Goal: Information Seeking & Learning: Learn about a topic

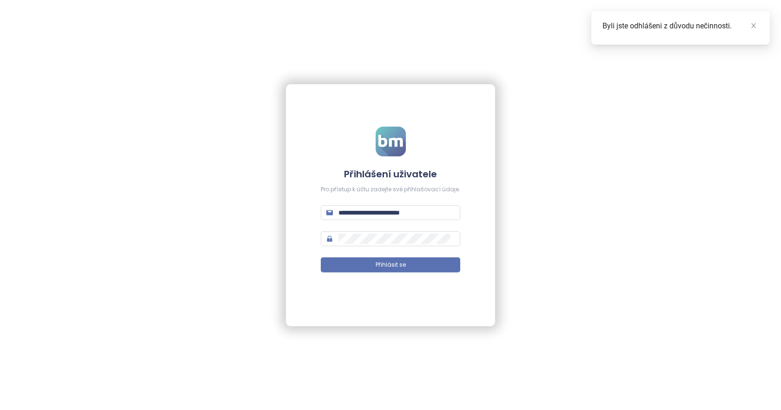
click at [425, 272] on form "**********" at bounding box center [390, 204] width 139 height 157
click at [428, 269] on button "Přihlásit se" at bounding box center [390, 264] width 139 height 15
click at [757, 25] on link at bounding box center [753, 25] width 10 height 10
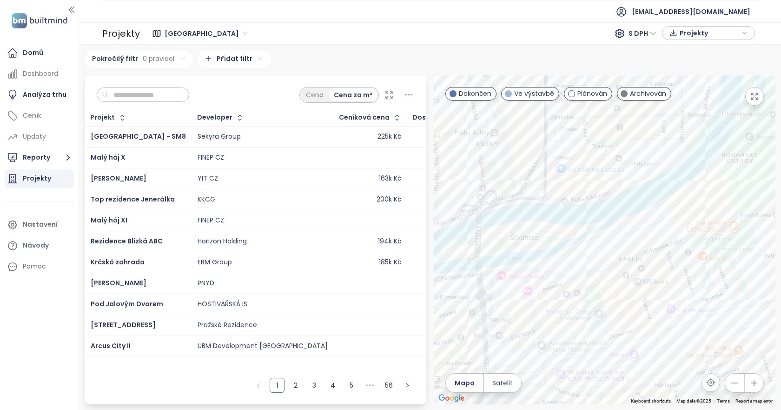
drag, startPoint x: 582, startPoint y: 231, endPoint x: 613, endPoint y: 199, distance: 45.0
click at [613, 199] on div at bounding box center [605, 239] width 342 height 329
click at [255, 197] on div "KKCG" at bounding box center [263, 199] width 130 height 11
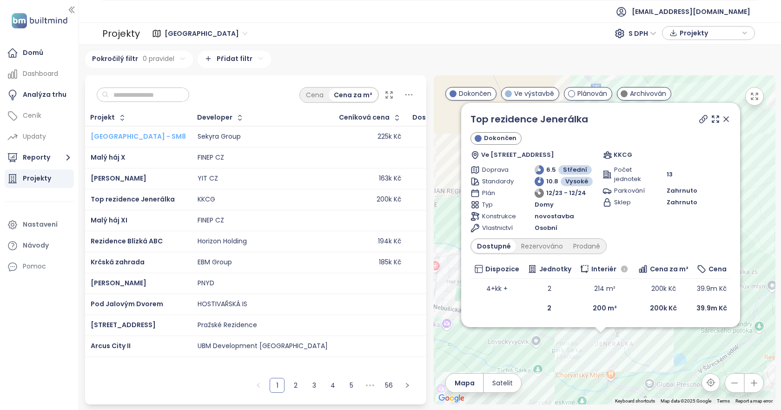
click at [151, 136] on span "[GEOGRAPHIC_DATA] - SM8" at bounding box center [138, 136] width 95 height 9
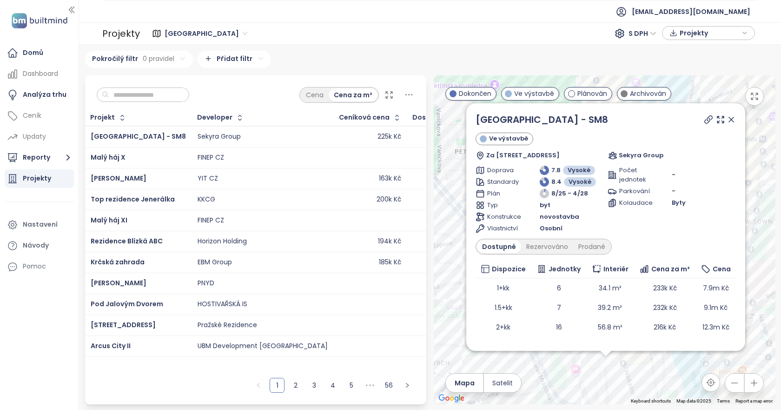
click at [172, 134] on td "[GEOGRAPHIC_DATA] - SM8" at bounding box center [138, 136] width 107 height 21
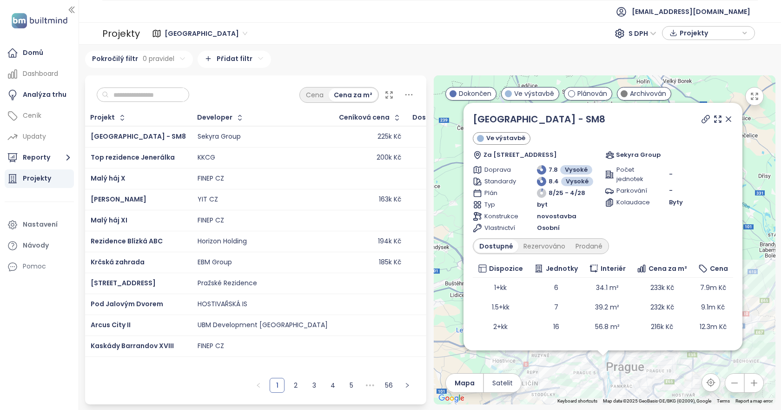
click at [724, 120] on icon at bounding box center [728, 118] width 9 height 9
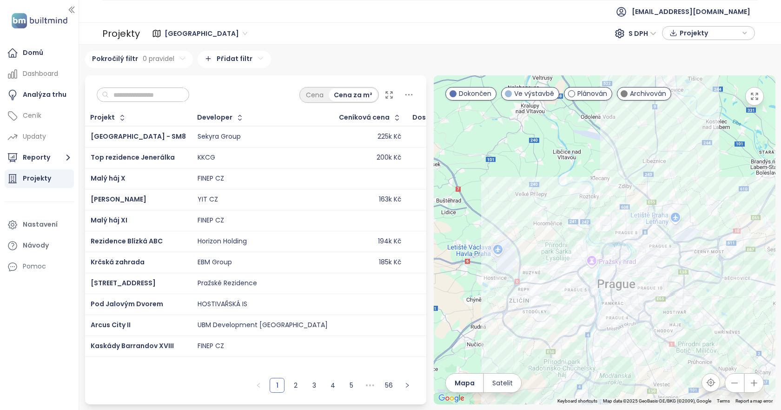
drag, startPoint x: 616, startPoint y: 250, endPoint x: 606, endPoint y: 163, distance: 87.5
click at [606, 163] on div at bounding box center [605, 239] width 342 height 329
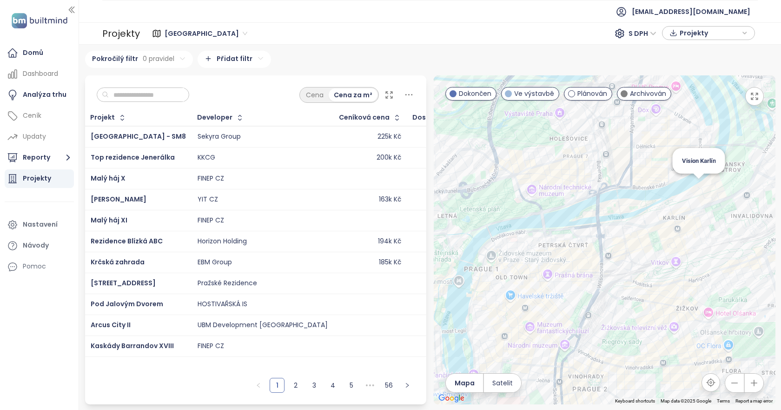
click at [698, 187] on div "Vision Karlín" at bounding box center [605, 239] width 342 height 329
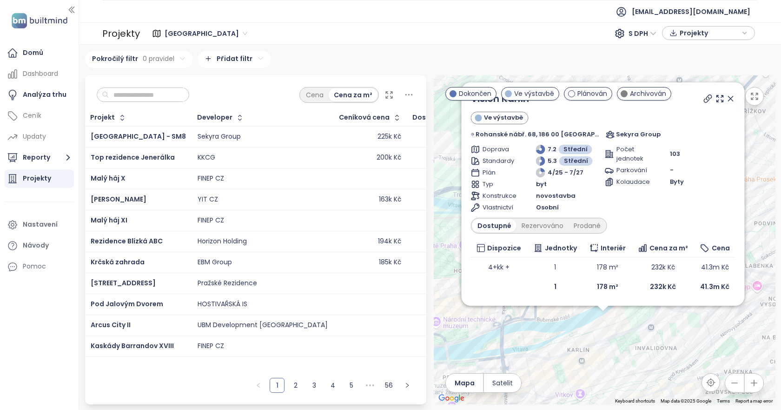
drag, startPoint x: 635, startPoint y: 285, endPoint x: 634, endPoint y: 369, distance: 83.7
click at [634, 369] on div "Vision [PERSON_NAME] výstavbě Rohanské nábř. 68, 186 00 [GEOGRAPHIC_DATA], [GEO…" at bounding box center [605, 239] width 342 height 329
click at [704, 98] on icon at bounding box center [707, 99] width 9 height 9
click at [583, 220] on div "Prodané" at bounding box center [587, 226] width 37 height 13
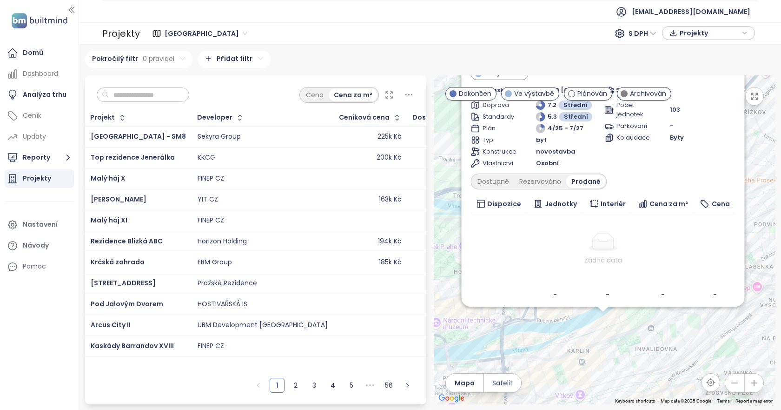
scroll to position [28, 0]
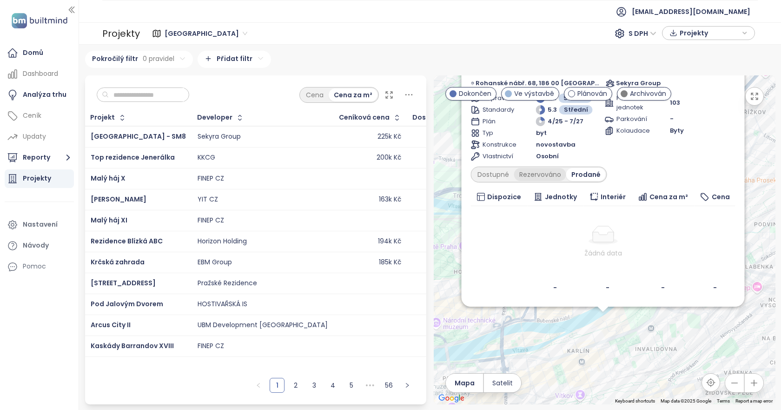
click at [547, 179] on div "Rezervováno" at bounding box center [540, 174] width 52 height 13
click at [504, 173] on div "Dostupné" at bounding box center [493, 174] width 42 height 13
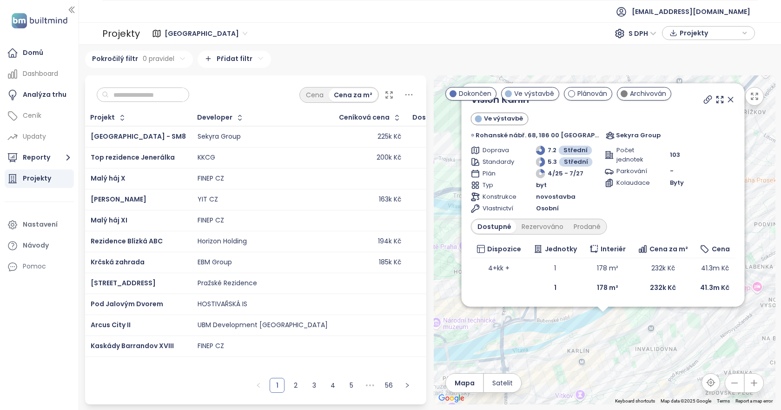
scroll to position [0, 0]
click at [728, 97] on icon at bounding box center [730, 99] width 9 height 9
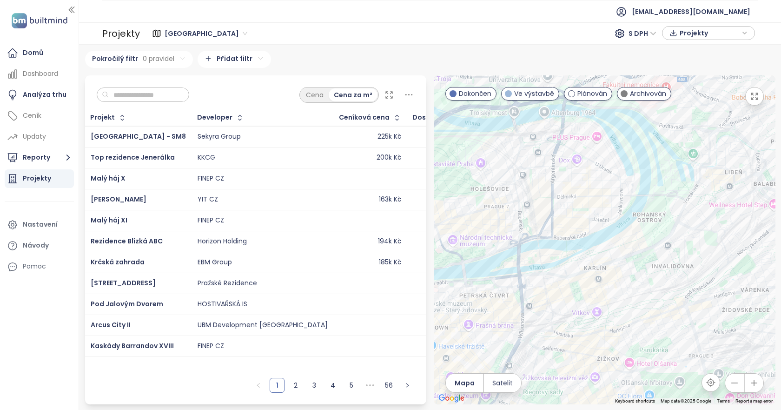
drag, startPoint x: 621, startPoint y: 346, endPoint x: 639, endPoint y: 258, distance: 90.2
click at [639, 258] on div at bounding box center [605, 239] width 342 height 329
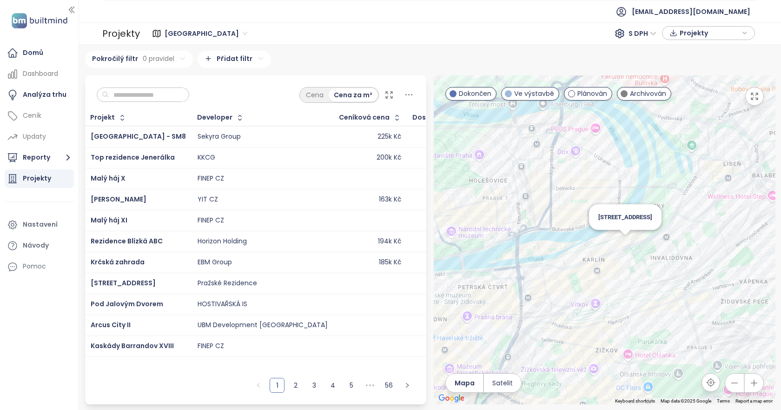
click at [625, 245] on div "[STREET_ADDRESS]" at bounding box center [605, 239] width 342 height 329
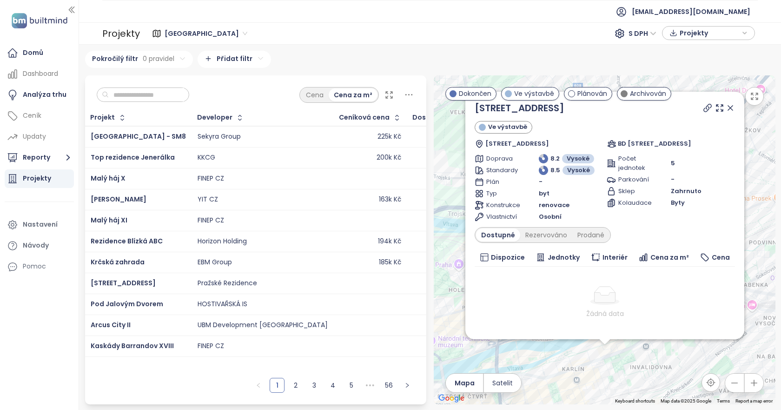
drag, startPoint x: 600, startPoint y: 247, endPoint x: 601, endPoint y: 364, distance: 116.2
click at [601, 364] on div "Sokolovská 126 Ve výstavbě [STREET_ADDRESS] BD Sokolovská 454/126, družstvo Dop…" at bounding box center [605, 239] width 342 height 329
click at [728, 107] on icon at bounding box center [730, 108] width 5 height 5
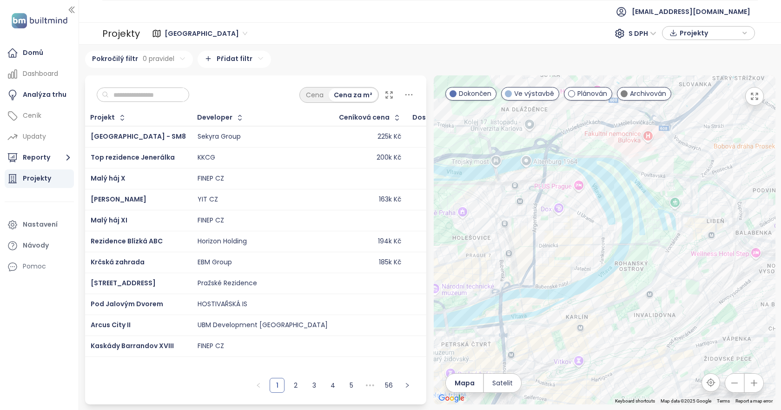
drag, startPoint x: 651, startPoint y: 331, endPoint x: 645, endPoint y: 251, distance: 80.2
click at [654, 259] on div at bounding box center [605, 239] width 342 height 329
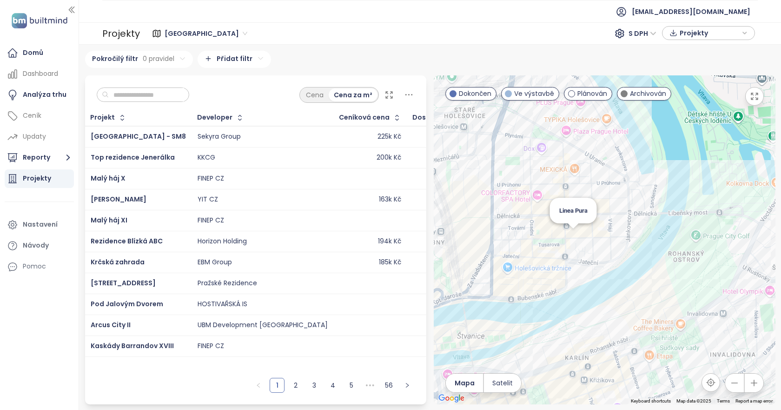
click at [574, 229] on div "Linea Pura" at bounding box center [605, 239] width 342 height 329
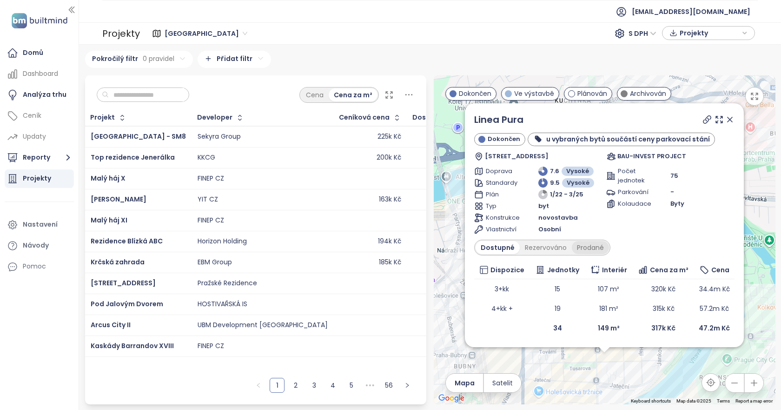
click at [586, 247] on div "Prodané" at bounding box center [590, 247] width 37 height 13
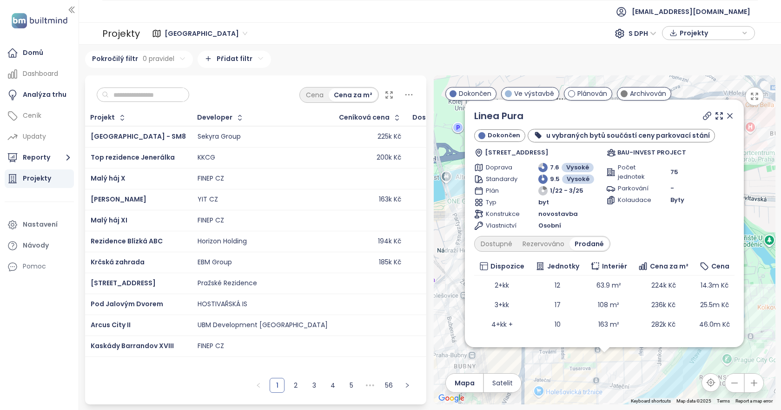
click at [725, 112] on icon at bounding box center [729, 115] width 9 height 9
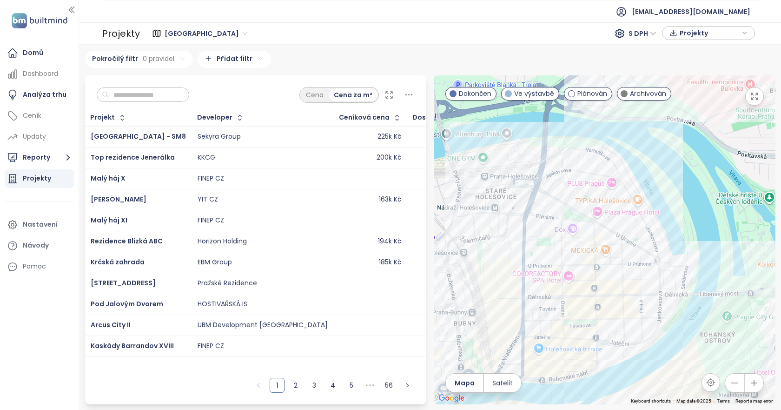
drag, startPoint x: 632, startPoint y: 295, endPoint x: 632, endPoint y: 239, distance: 55.8
click at [632, 239] on div at bounding box center [605, 239] width 342 height 329
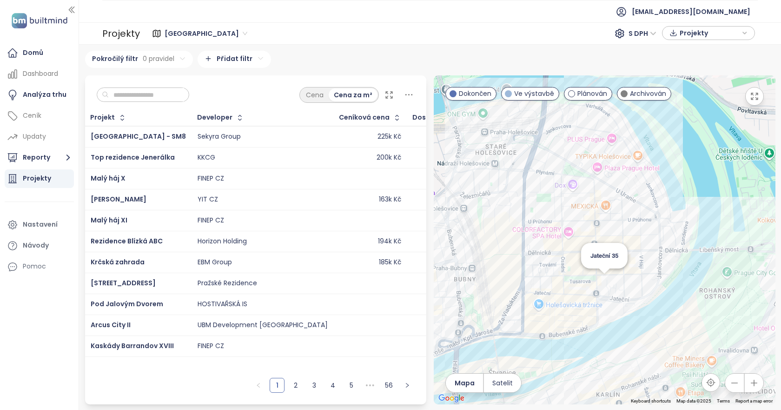
click at [604, 284] on div "Jateční 35" at bounding box center [605, 239] width 342 height 329
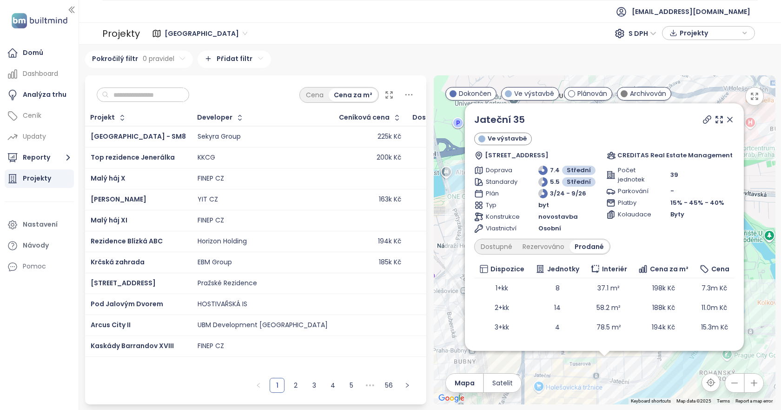
click at [728, 122] on icon at bounding box center [730, 119] width 5 height 5
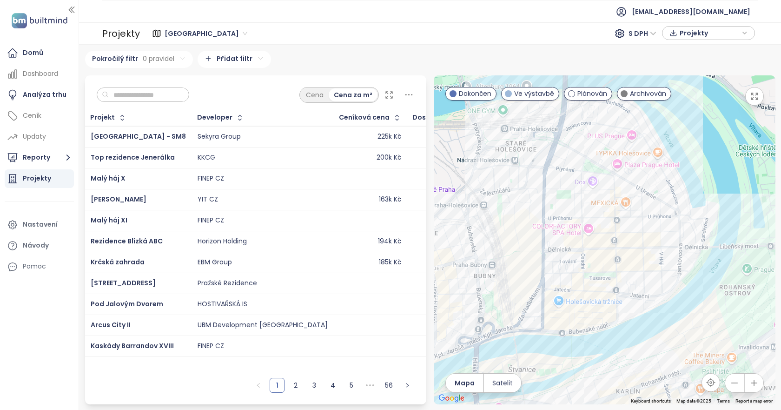
drag, startPoint x: 593, startPoint y: 334, endPoint x: 629, endPoint y: 250, distance: 91.9
click at [629, 250] on div at bounding box center [605, 239] width 342 height 329
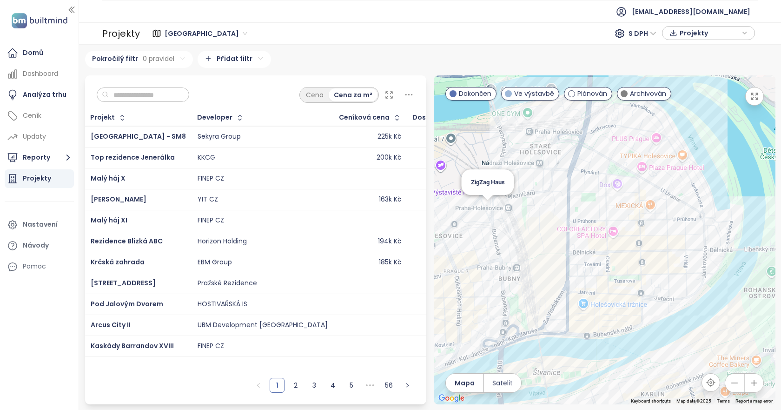
click at [483, 208] on div "ZigZag Haus" at bounding box center [605, 239] width 342 height 329
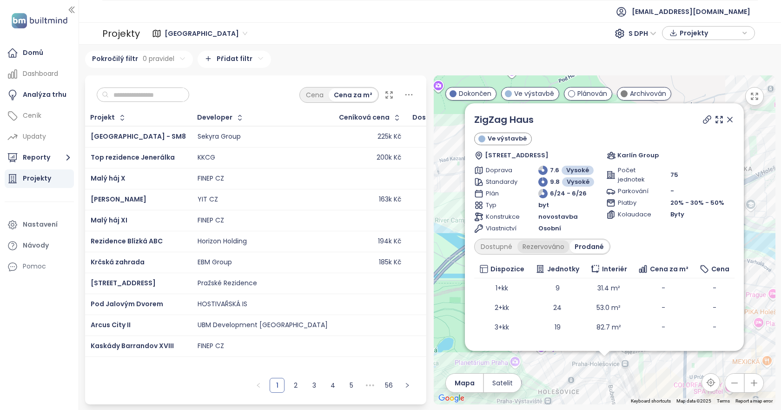
click at [541, 247] on div "Rezervováno" at bounding box center [543, 246] width 52 height 13
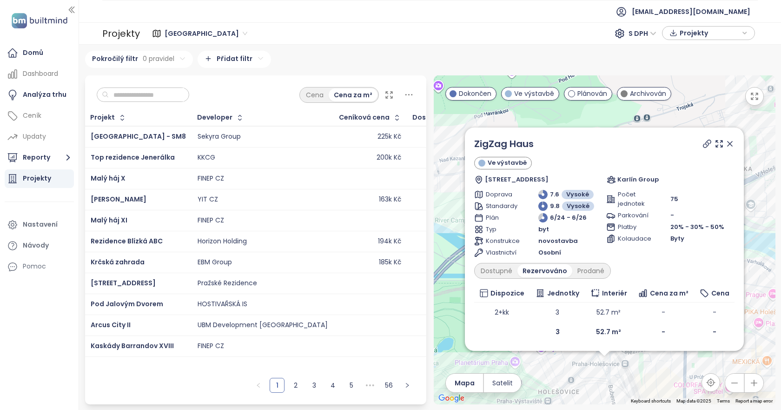
click at [494, 248] on span "Vlastnictví" at bounding box center [502, 252] width 32 height 9
drag, startPoint x: 495, startPoint y: 260, endPoint x: 500, endPoint y: 270, distance: 10.4
click at [496, 261] on div "ZigZag Haus Ve výstavbě [STREET_ADDRESS] Karlín Group Doprava 7.6 Vysoké Standa…" at bounding box center [604, 239] width 260 height 205
click at [501, 270] on div "Dostupné" at bounding box center [497, 270] width 42 height 13
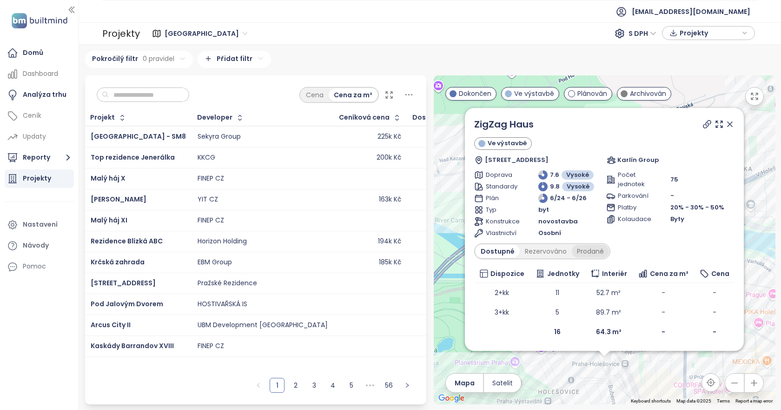
click at [593, 250] on div "Prodané" at bounding box center [590, 251] width 37 height 13
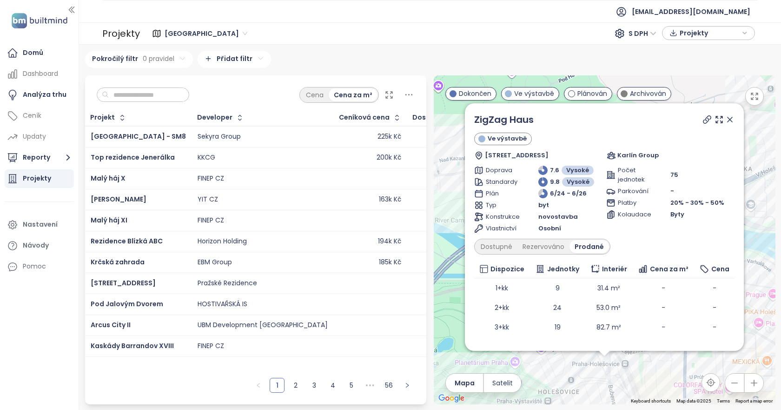
click at [703, 119] on icon at bounding box center [706, 119] width 9 height 9
click at [726, 121] on icon at bounding box center [729, 119] width 9 height 9
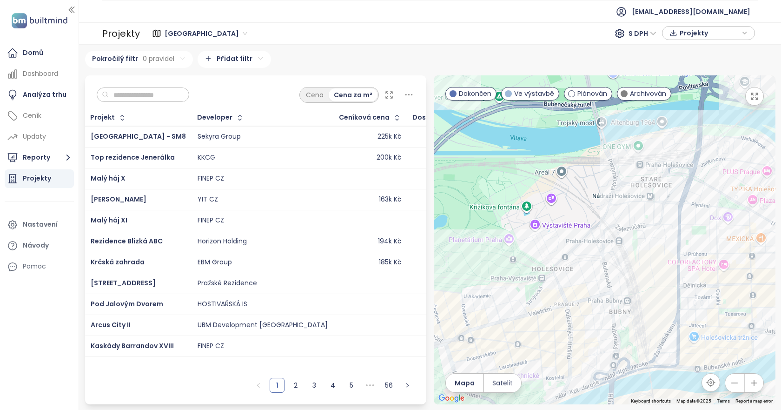
drag, startPoint x: 668, startPoint y: 367, endPoint x: 659, endPoint y: 227, distance: 140.2
click at [659, 227] on div at bounding box center [605, 239] width 342 height 329
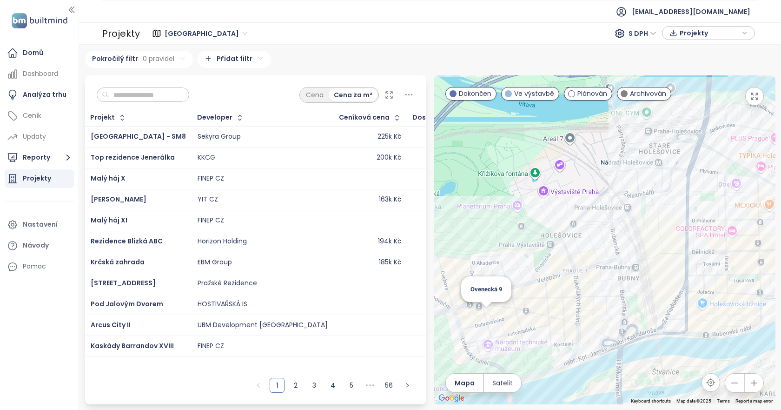
click at [489, 317] on div "Ovenecká 9" at bounding box center [605, 239] width 342 height 329
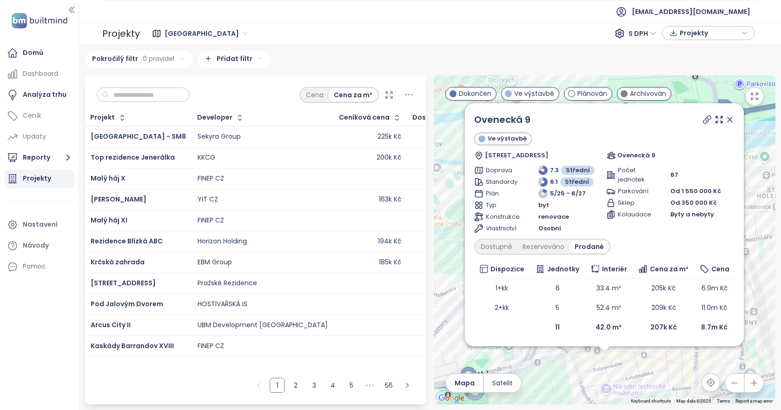
drag, startPoint x: 731, startPoint y: 117, endPoint x: 723, endPoint y: 128, distance: 13.0
click at [731, 117] on icon at bounding box center [729, 119] width 9 height 9
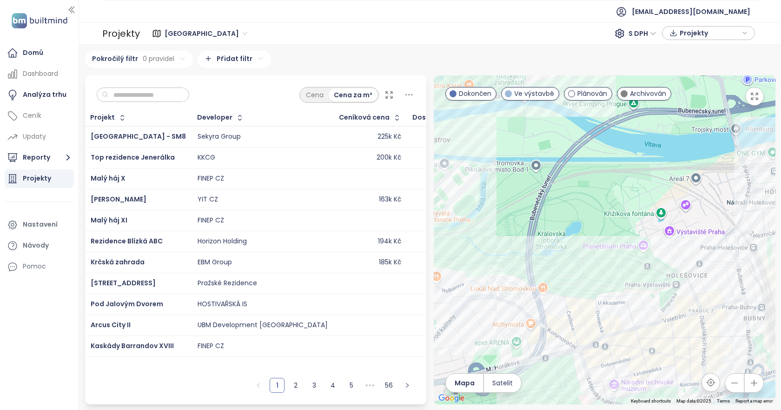
drag, startPoint x: 570, startPoint y: 318, endPoint x: 611, endPoint y: 291, distance: 49.4
click at [611, 291] on div at bounding box center [605, 239] width 342 height 329
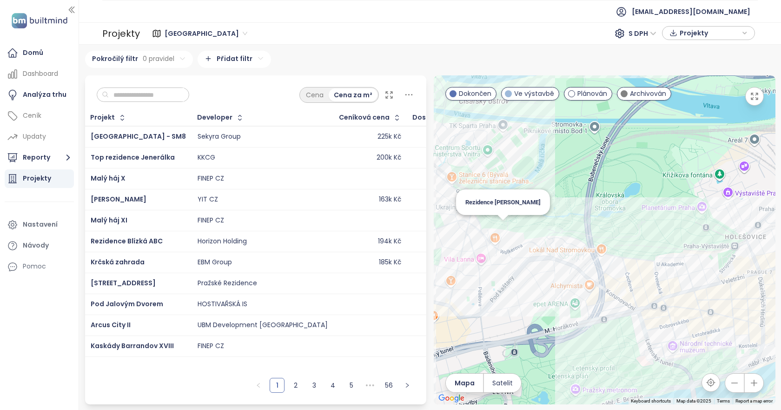
click at [502, 226] on div "Rezidence [PERSON_NAME]" at bounding box center [605, 239] width 342 height 329
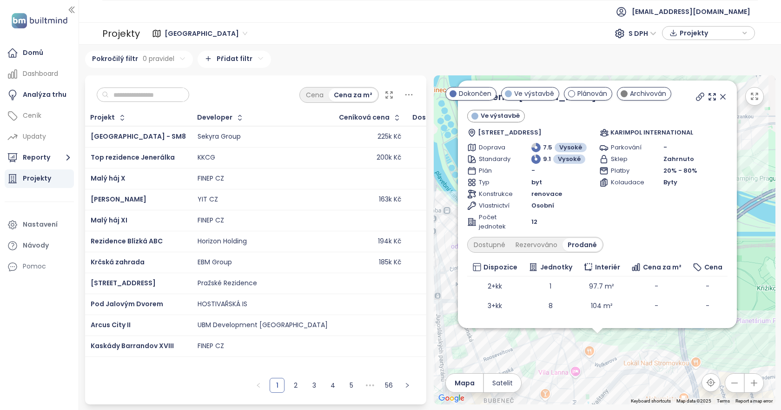
drag, startPoint x: 623, startPoint y: 264, endPoint x: 614, endPoint y: 368, distance: 104.5
click at [614, 368] on div "Rezidence Gotthardská Ve výstavbě [STREET_ADDRESS] KARIMPOL INTERNATIONAL Dopra…" at bounding box center [605, 239] width 342 height 329
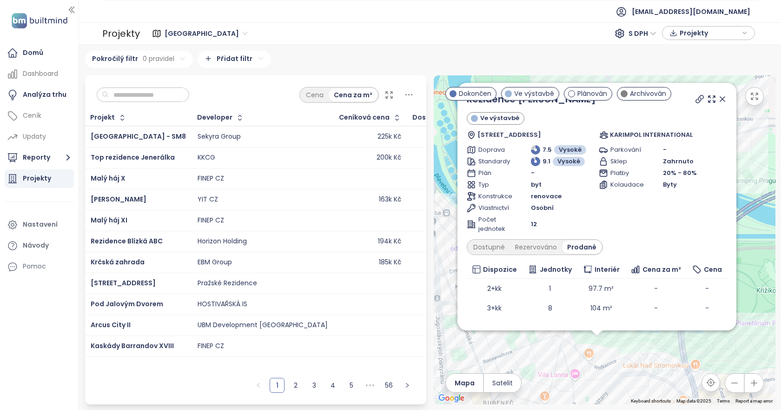
click at [720, 99] on icon at bounding box center [722, 98] width 9 height 9
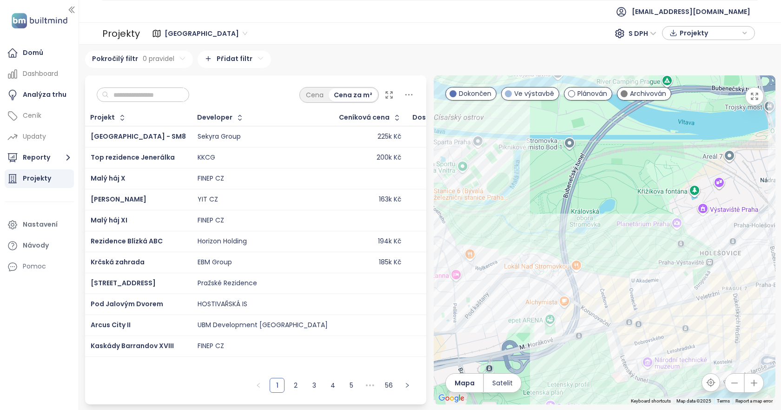
drag, startPoint x: 627, startPoint y: 248, endPoint x: 542, endPoint y: 193, distance: 100.8
click at [543, 193] on div at bounding box center [605, 239] width 342 height 329
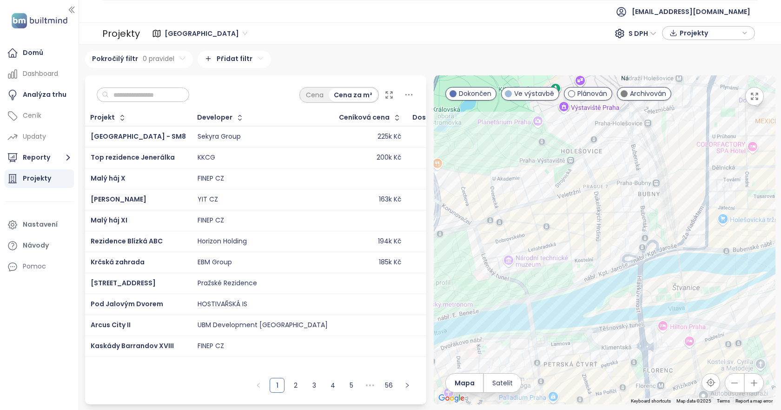
drag, startPoint x: 614, startPoint y: 257, endPoint x: 564, endPoint y: 205, distance: 71.7
click at [544, 191] on div at bounding box center [605, 239] width 342 height 329
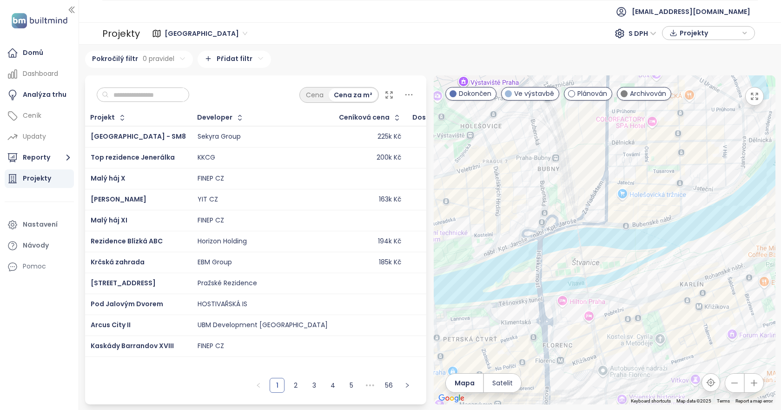
drag, startPoint x: 648, startPoint y: 251, endPoint x: 581, endPoint y: 246, distance: 68.1
click at [581, 246] on div at bounding box center [605, 239] width 342 height 329
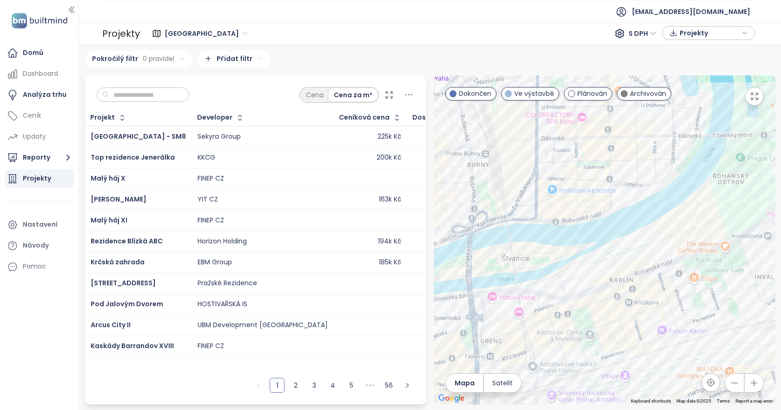
drag, startPoint x: 697, startPoint y: 271, endPoint x: 620, endPoint y: 272, distance: 77.2
click at [620, 272] on div at bounding box center [605, 239] width 342 height 329
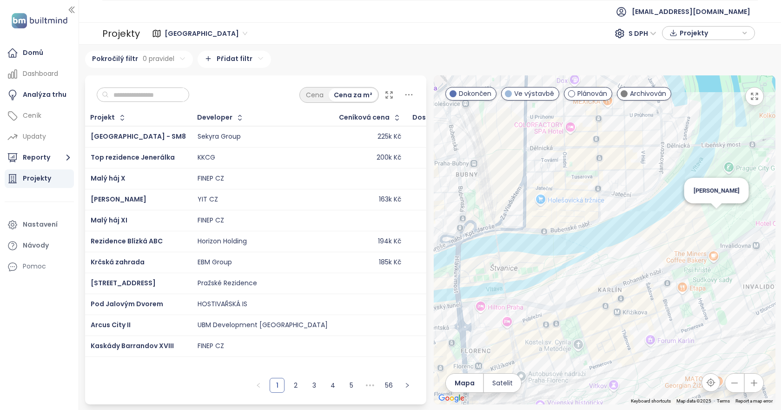
click at [716, 221] on div "[PERSON_NAME]" at bounding box center [605, 239] width 342 height 329
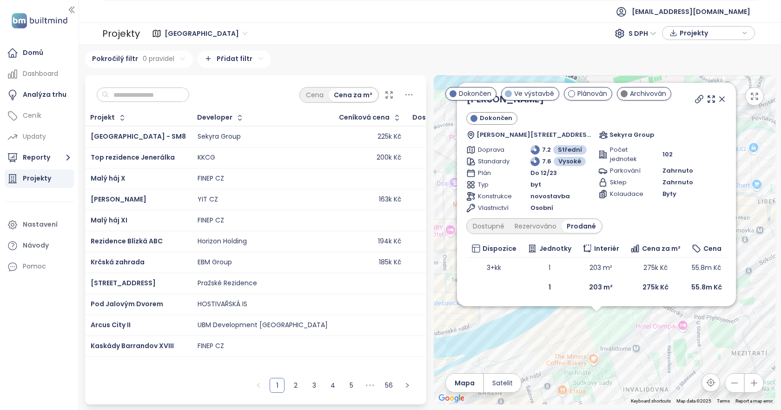
drag, startPoint x: 660, startPoint y: 322, endPoint x: 653, endPoint y: 356, distance: 34.7
click at [653, 356] on div "Diamanty [PERSON_NAME] [PERSON_NAME] 720, 180 00 Praha 8-[GEOGRAPHIC_DATA], Cze…" at bounding box center [605, 239] width 342 height 329
click at [717, 102] on icon at bounding box center [721, 100] width 9 height 9
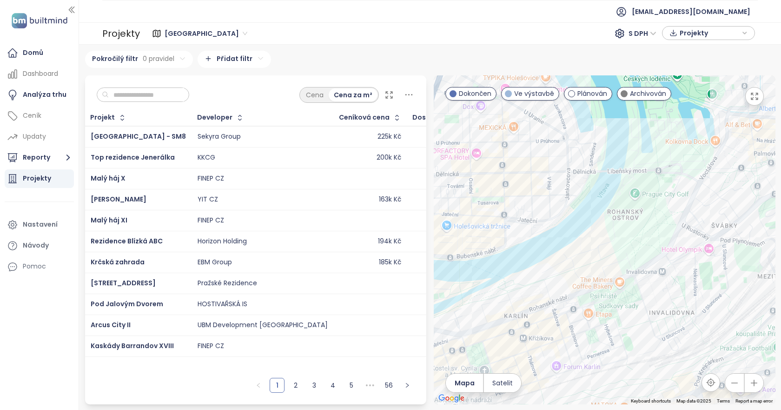
drag, startPoint x: 559, startPoint y: 356, endPoint x: 585, endPoint y: 277, distance: 83.6
click at [585, 277] on div at bounding box center [605, 239] width 342 height 329
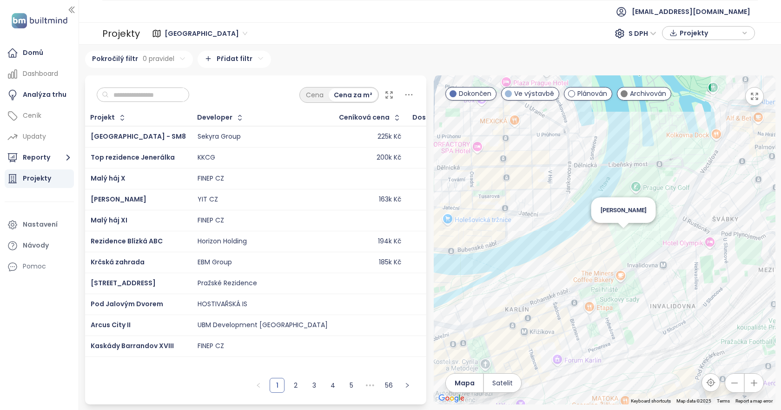
click at [624, 241] on div "[PERSON_NAME]" at bounding box center [605, 239] width 342 height 329
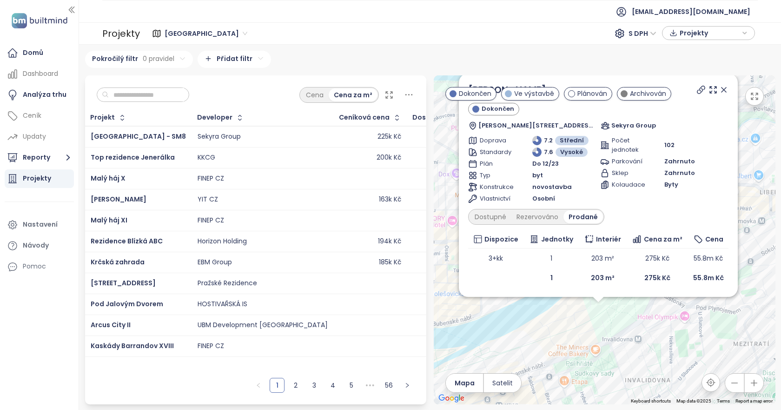
drag, startPoint x: 634, startPoint y: 264, endPoint x: 627, endPoint y: 344, distance: 80.7
click at [627, 344] on div "Diamanty [PERSON_NAME] [PERSON_NAME] 720, 180 00 Praha 8-[GEOGRAPHIC_DATA], Cze…" at bounding box center [605, 239] width 342 height 329
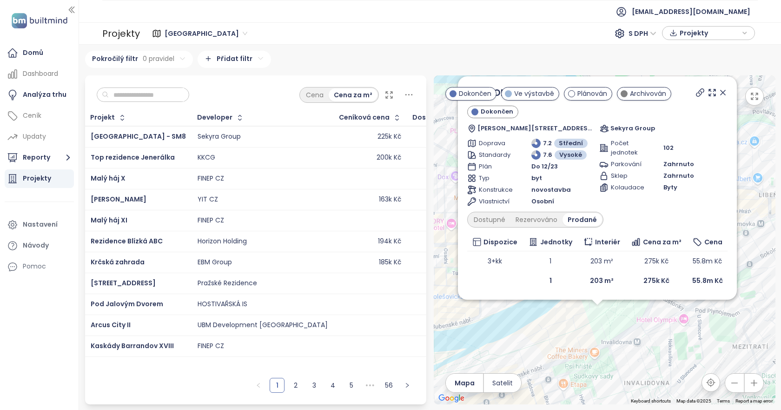
click at [483, 227] on div "Diamanty [PERSON_NAME] [PERSON_NAME] 720, 180 00 Praha 8-[GEOGRAPHIC_DATA], Cze…" at bounding box center [597, 188] width 260 height 205
click at [483, 225] on div "Dostupné" at bounding box center [490, 219] width 42 height 13
click at [722, 94] on icon at bounding box center [723, 92] width 5 height 5
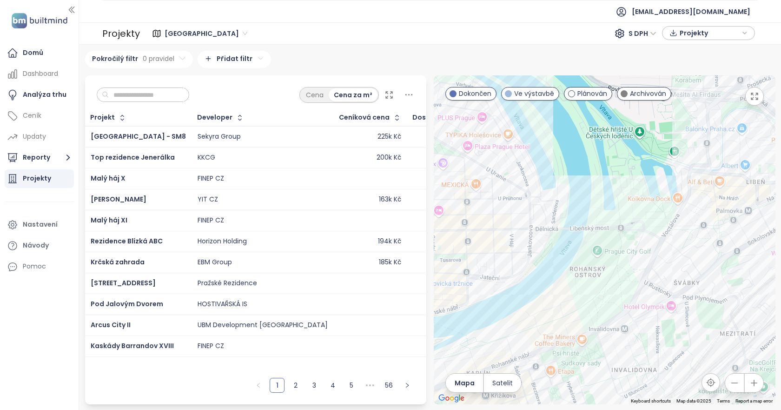
drag, startPoint x: 626, startPoint y: 348, endPoint x: 567, endPoint y: 282, distance: 88.3
click at [567, 282] on div at bounding box center [605, 239] width 342 height 329
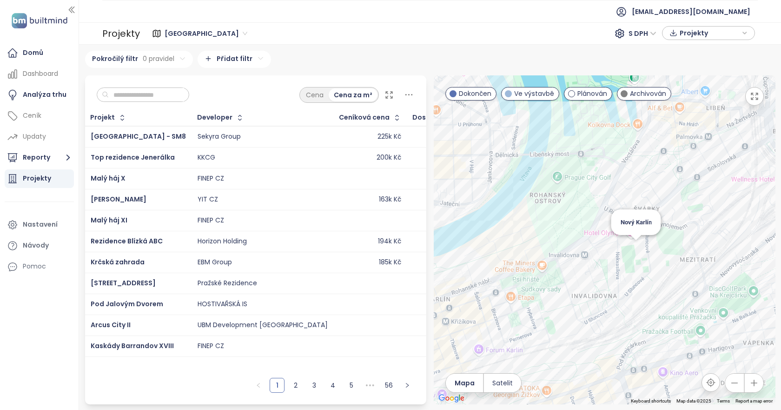
click at [633, 251] on div "Nový Karlín" at bounding box center [605, 239] width 342 height 329
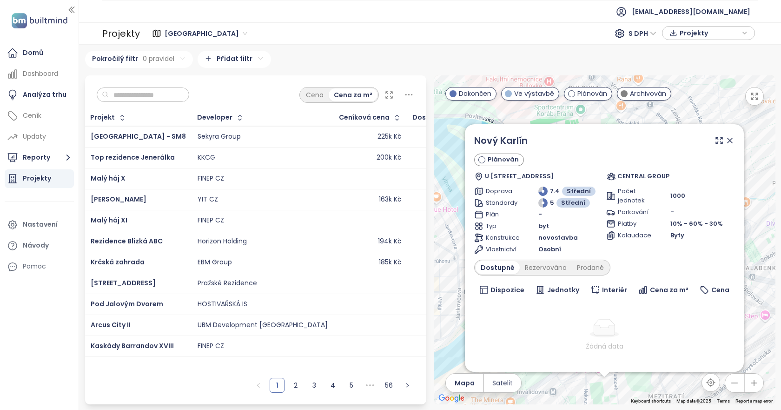
drag, startPoint x: 636, startPoint y: 370, endPoint x: 636, endPoint y: 380, distance: 10.7
click at [636, 380] on div "Nový [PERSON_NAME] U Sluncové 618/25, [STREET_ADDRESS] CENTRAL GROUP Doprava 7.…" at bounding box center [605, 239] width 342 height 329
click at [582, 266] on div "Prodané" at bounding box center [590, 267] width 37 height 13
click at [575, 265] on div "Prodané" at bounding box center [590, 267] width 37 height 13
click at [517, 270] on div "Rezervováno" at bounding box center [543, 267] width 52 height 13
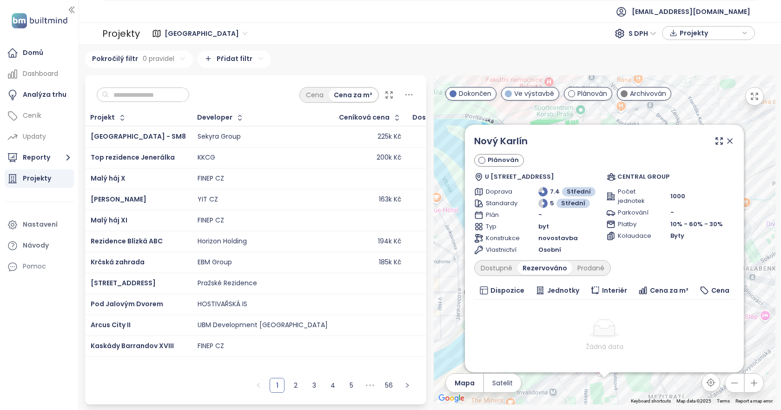
click at [727, 140] on icon at bounding box center [729, 140] width 9 height 9
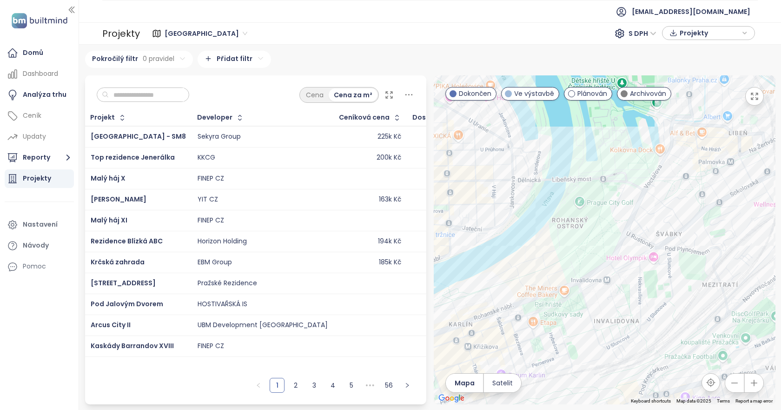
drag, startPoint x: 594, startPoint y: 332, endPoint x: 649, endPoint y: 220, distance: 124.9
click at [649, 220] on div at bounding box center [605, 239] width 342 height 329
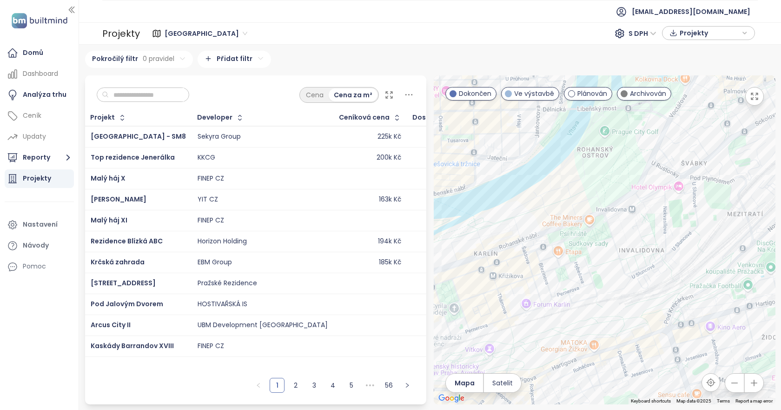
drag, startPoint x: 652, startPoint y: 279, endPoint x: 657, endPoint y: 260, distance: 19.3
click at [657, 260] on div at bounding box center [605, 239] width 342 height 329
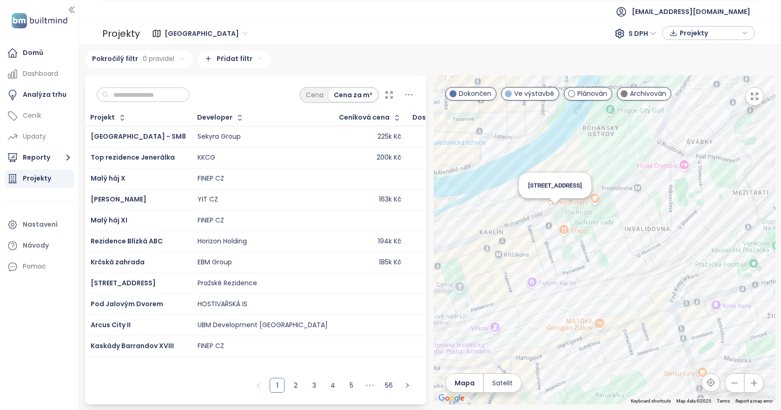
click at [550, 211] on div "[STREET_ADDRESS]" at bounding box center [605, 239] width 342 height 329
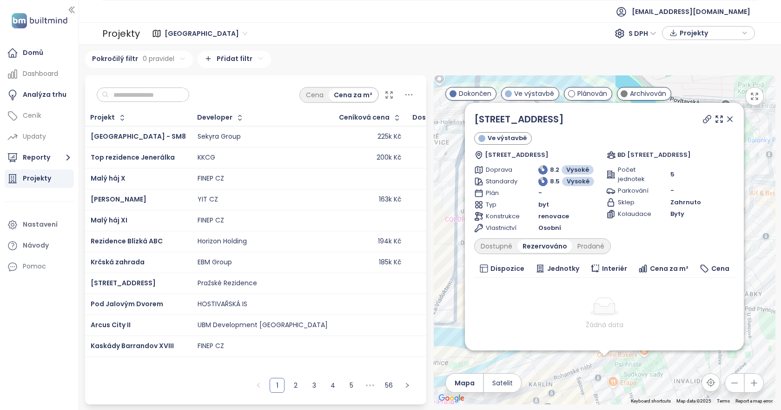
click at [725, 118] on icon at bounding box center [729, 118] width 9 height 9
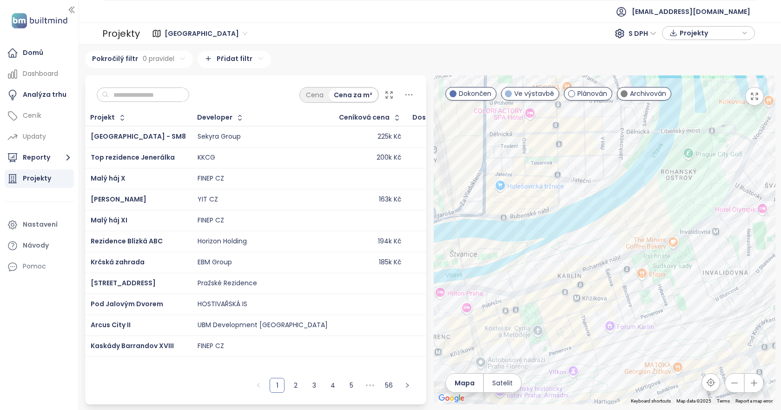
drag, startPoint x: 637, startPoint y: 285, endPoint x: 666, endPoint y: 173, distance: 115.7
click at [666, 173] on div at bounding box center [605, 239] width 342 height 329
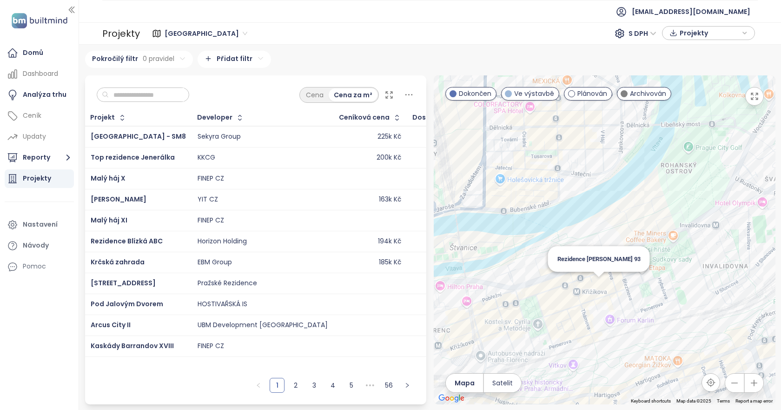
click at [600, 286] on div "Rezidence [PERSON_NAME] 93" at bounding box center [605, 239] width 342 height 329
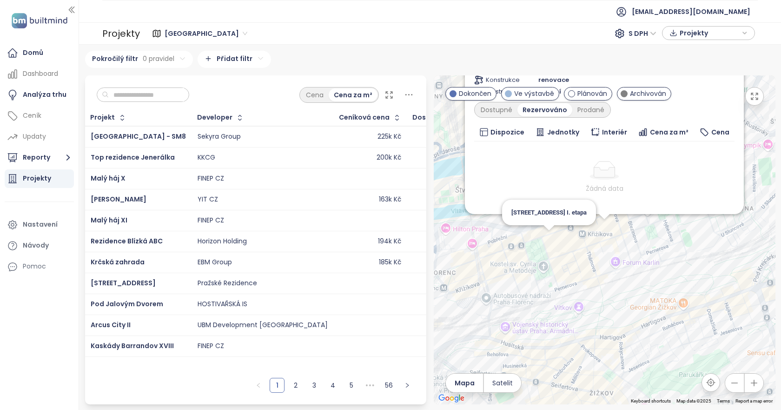
click at [551, 239] on div "Rezidence Křižíkova 93 Ve výstavbě Křižíkova 62/93, 186 00 [GEOGRAPHIC_DATA], C…" at bounding box center [605, 239] width 342 height 329
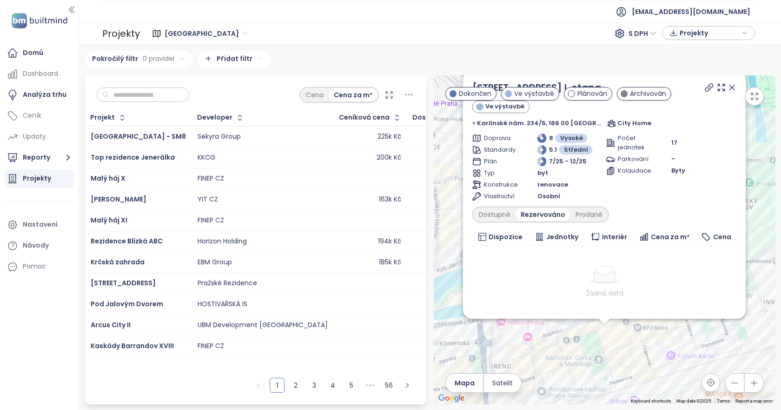
click at [625, 397] on div "[STREET_ADDRESS] I. etapa Ve výstavbě [GEOGRAPHIC_DATA]. 234/5, 186 00 [GEOGRAP…" at bounding box center [605, 239] width 342 height 329
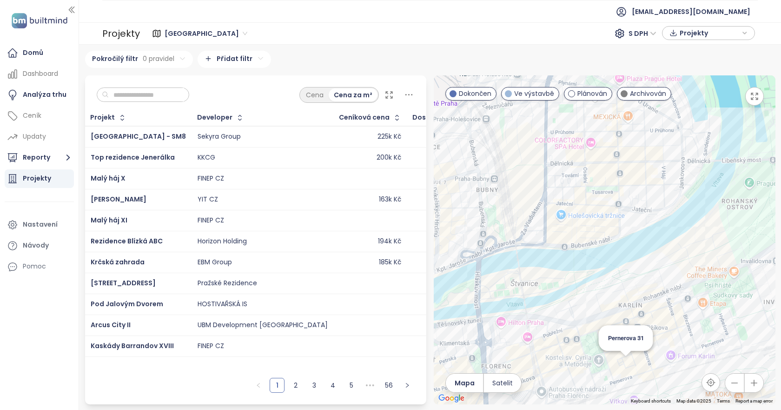
click at [624, 367] on div "Pernerova 31" at bounding box center [605, 239] width 342 height 329
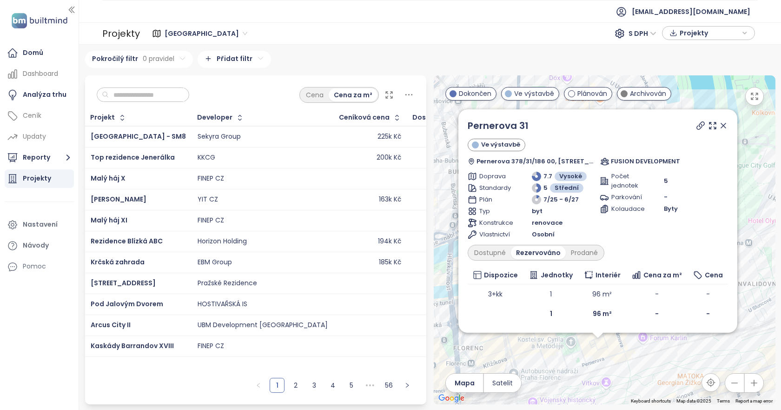
drag, startPoint x: 637, startPoint y: 278, endPoint x: 630, endPoint y: 400, distance: 122.0
click at [630, 400] on div "Pernerova 31 Ve výstavbě Pernerova 378/31/186 00, [GEOGRAPHIC_DATA], 186 00 [GE…" at bounding box center [605, 239] width 342 height 329
click at [725, 125] on icon at bounding box center [723, 125] width 5 height 5
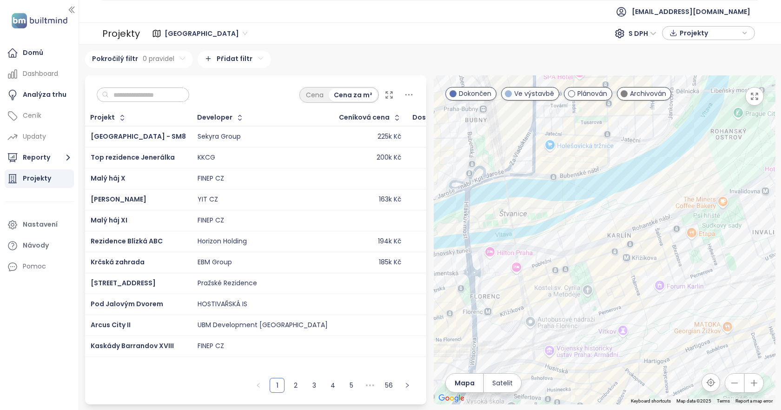
drag, startPoint x: 615, startPoint y: 296, endPoint x: 619, endPoint y: 265, distance: 31.5
click at [619, 265] on div at bounding box center [605, 239] width 342 height 329
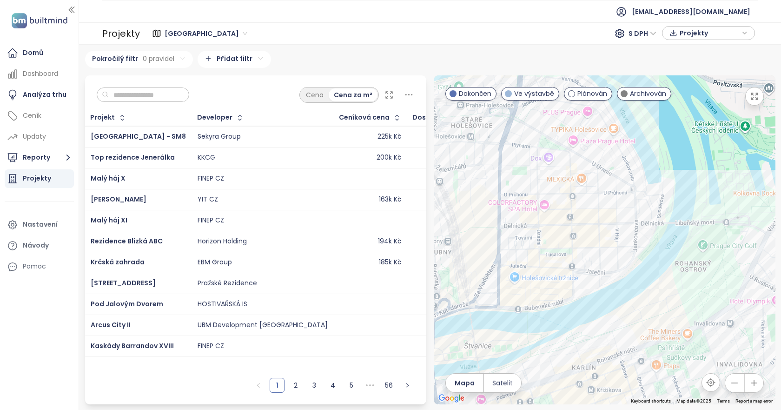
drag, startPoint x: 665, startPoint y: 298, endPoint x: 598, endPoint y: 401, distance: 122.8
click at [598, 401] on div at bounding box center [605, 239] width 342 height 329
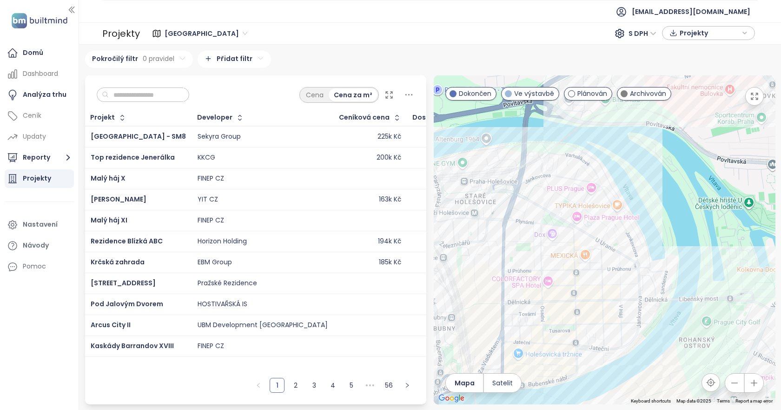
drag, startPoint x: 554, startPoint y: 187, endPoint x: 576, endPoint y: 227, distance: 45.3
click at [576, 227] on div at bounding box center [605, 239] width 342 height 329
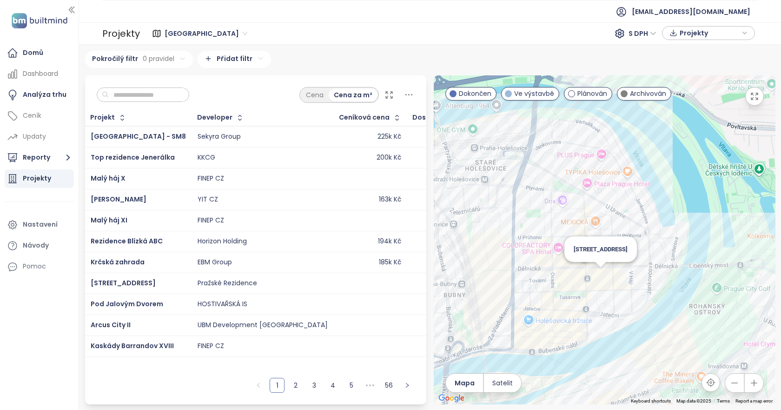
click at [602, 272] on div "[STREET_ADDRESS]" at bounding box center [605, 239] width 342 height 329
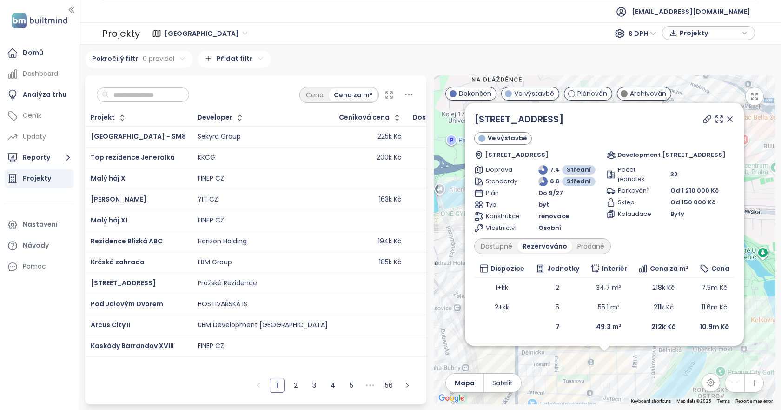
click at [712, 117] on icon at bounding box center [706, 118] width 9 height 9
drag, startPoint x: 733, startPoint y: 116, endPoint x: 669, endPoint y: 126, distance: 64.4
click at [733, 116] on icon at bounding box center [729, 118] width 9 height 9
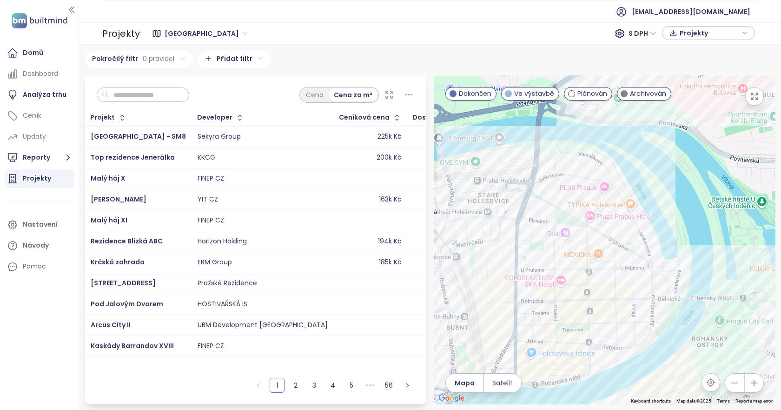
drag, startPoint x: 585, startPoint y: 205, endPoint x: 585, endPoint y: 199, distance: 5.6
click at [585, 199] on div at bounding box center [605, 239] width 342 height 329
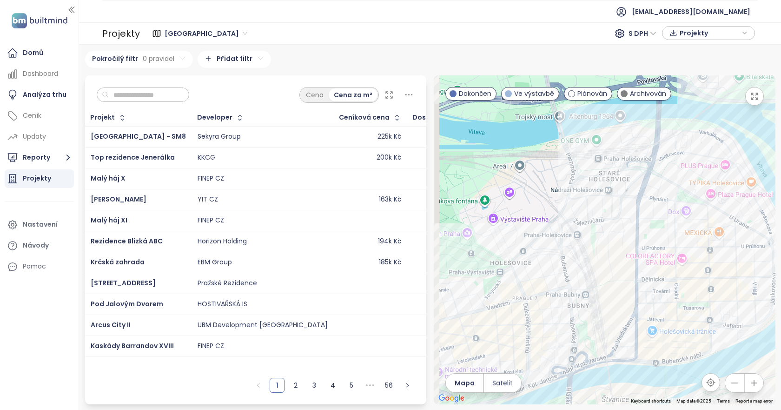
drag, startPoint x: 519, startPoint y: 259, endPoint x: 579, endPoint y: 240, distance: 63.5
click at [579, 240] on div at bounding box center [605, 239] width 342 height 329
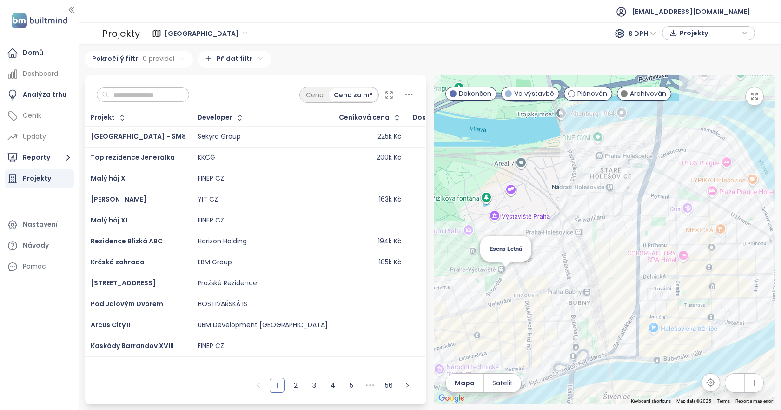
click at [504, 278] on div "Esens Letná" at bounding box center [605, 239] width 342 height 329
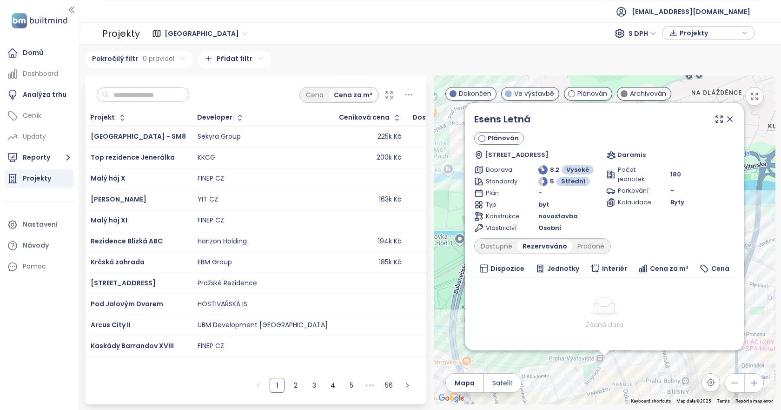
click at [725, 119] on icon at bounding box center [729, 118] width 9 height 9
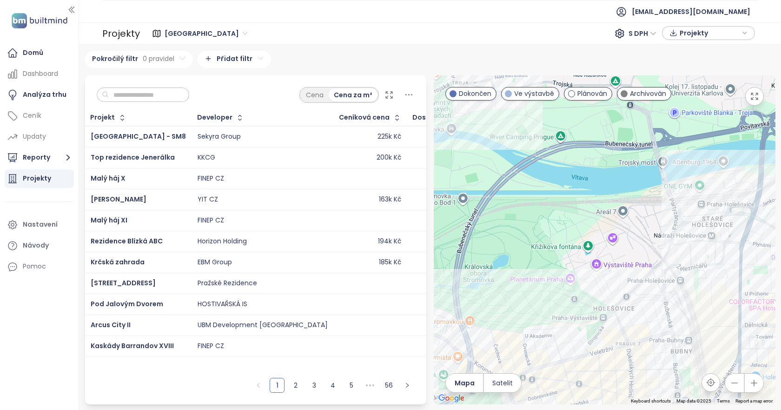
drag, startPoint x: 653, startPoint y: 257, endPoint x: 651, endPoint y: 200, distance: 56.7
click at [651, 200] on div at bounding box center [605, 239] width 342 height 329
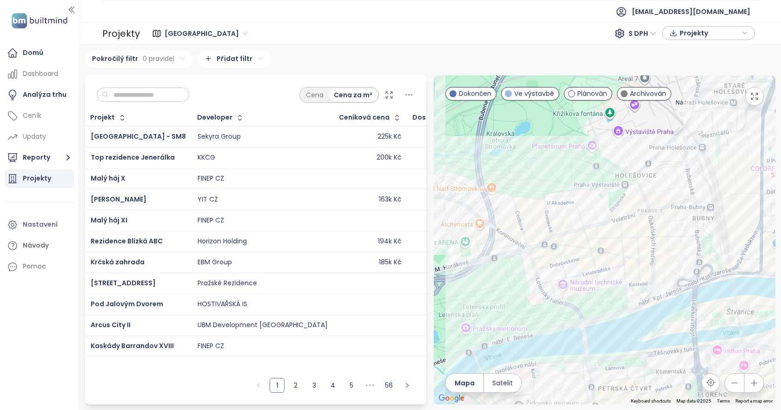
drag, startPoint x: 531, startPoint y: 199, endPoint x: 562, endPoint y: 220, distance: 37.1
click at [562, 220] on div at bounding box center [605, 239] width 342 height 329
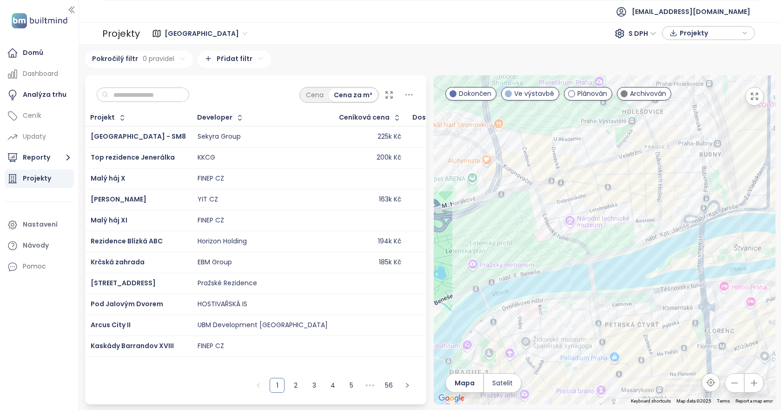
drag, startPoint x: 583, startPoint y: 308, endPoint x: 562, endPoint y: 231, distance: 79.8
click at [562, 231] on div at bounding box center [605, 239] width 342 height 329
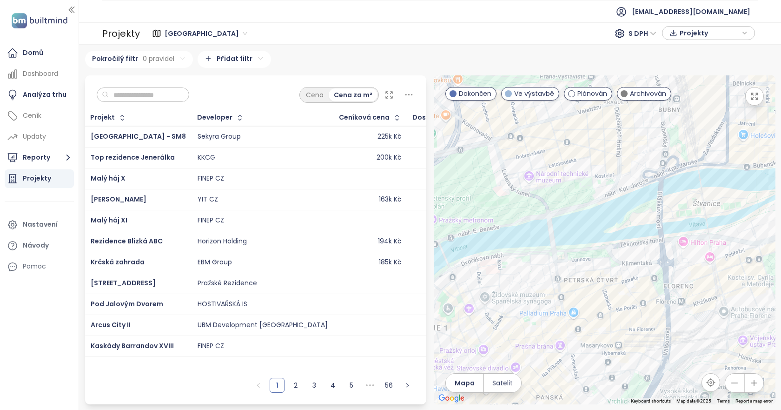
drag, startPoint x: 616, startPoint y: 295, endPoint x: 639, endPoint y: 275, distance: 30.3
click at [639, 275] on div at bounding box center [605, 239] width 342 height 329
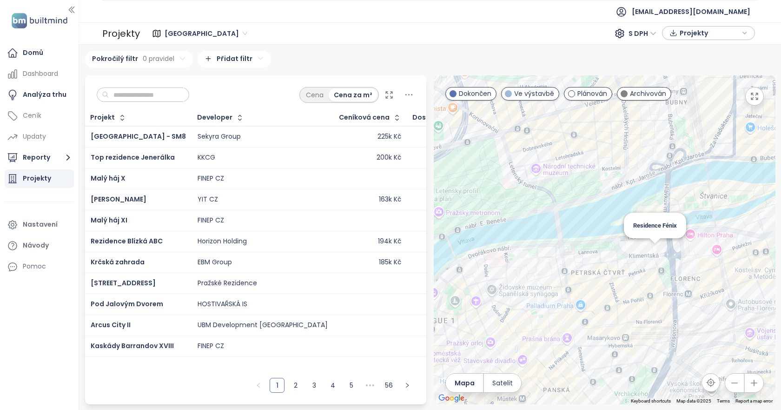
click at [660, 254] on div "Residence Fénix" at bounding box center [605, 239] width 342 height 329
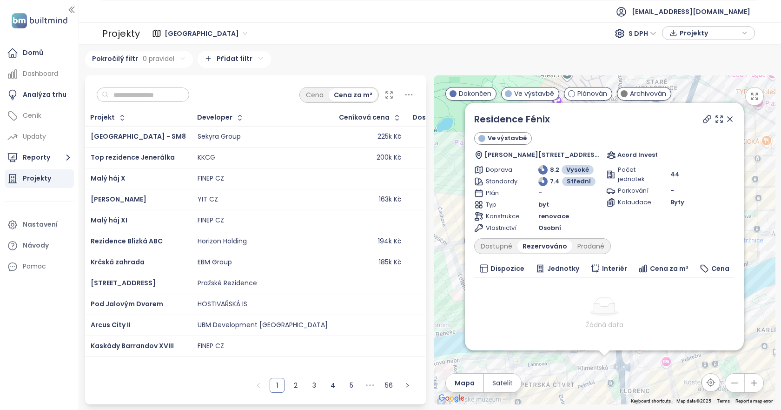
click at [702, 117] on icon at bounding box center [706, 118] width 9 height 9
click at [580, 245] on div "Prodané" at bounding box center [590, 245] width 37 height 13
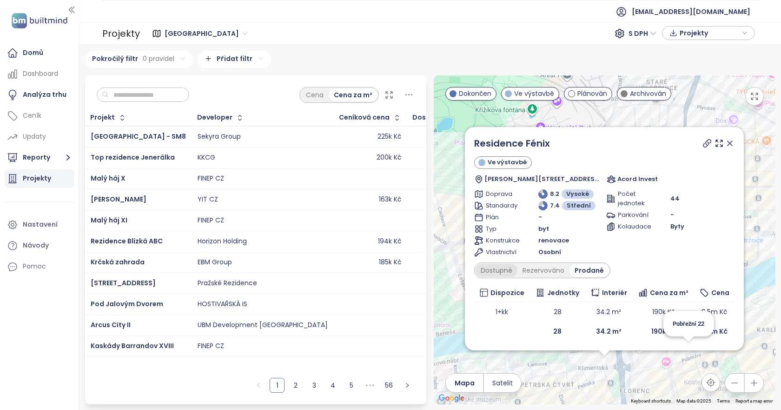
click at [496, 267] on div "Dostupné" at bounding box center [497, 270] width 42 height 13
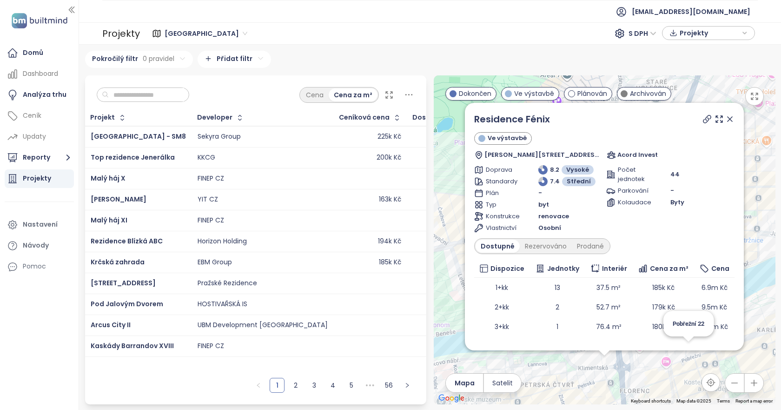
click at [728, 120] on icon at bounding box center [730, 119] width 5 height 5
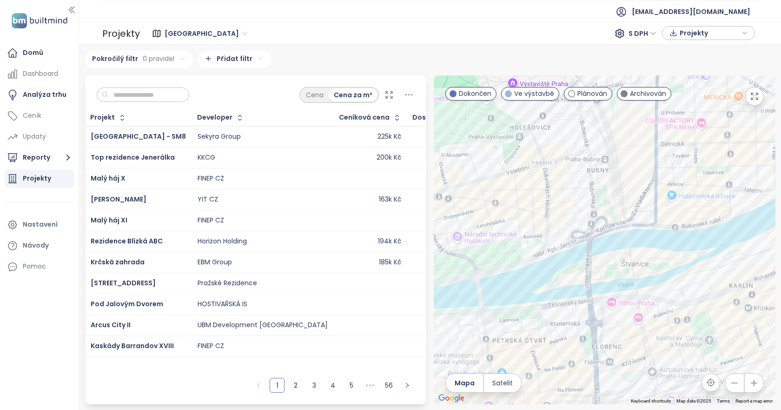
drag, startPoint x: 648, startPoint y: 305, endPoint x: 625, endPoint y: 264, distance: 47.1
click at [625, 265] on div at bounding box center [605, 239] width 342 height 329
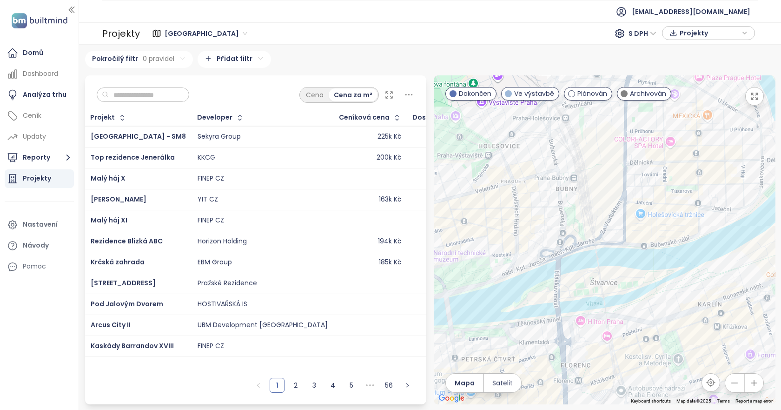
drag, startPoint x: 707, startPoint y: 181, endPoint x: 587, endPoint y: 250, distance: 137.6
click at [587, 250] on div at bounding box center [605, 239] width 342 height 329
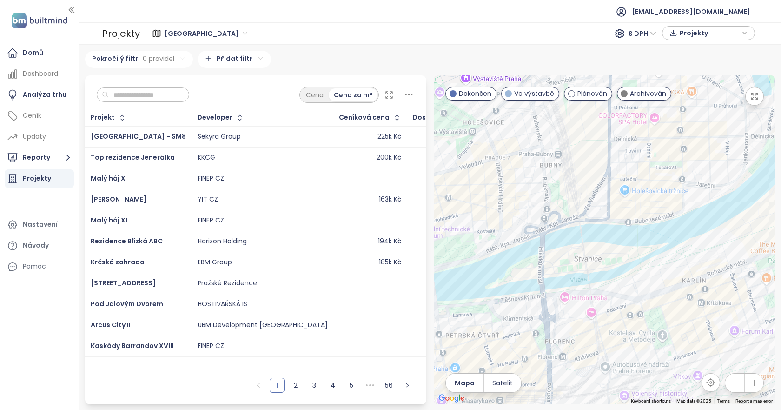
drag, startPoint x: 605, startPoint y: 308, endPoint x: 704, endPoint y: 211, distance: 138.7
click at [703, 212] on div at bounding box center [605, 239] width 342 height 329
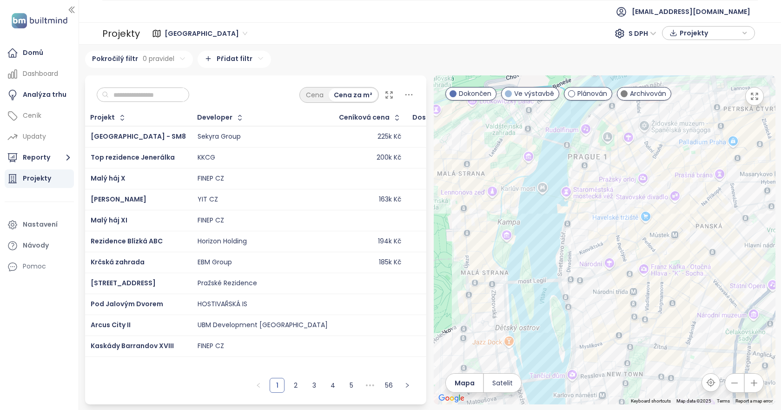
drag, startPoint x: 696, startPoint y: 214, endPoint x: 599, endPoint y: 238, distance: 100.6
click at [696, 213] on div at bounding box center [605, 239] width 342 height 329
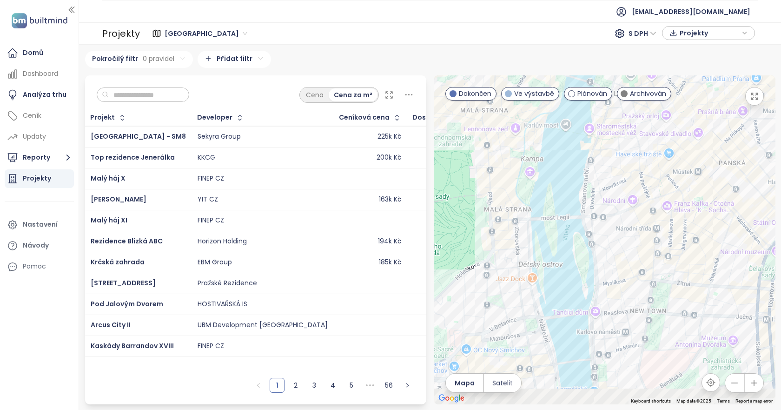
drag, startPoint x: 553, startPoint y: 265, endPoint x: 556, endPoint y: 250, distance: 16.0
click at [556, 250] on div at bounding box center [605, 239] width 342 height 329
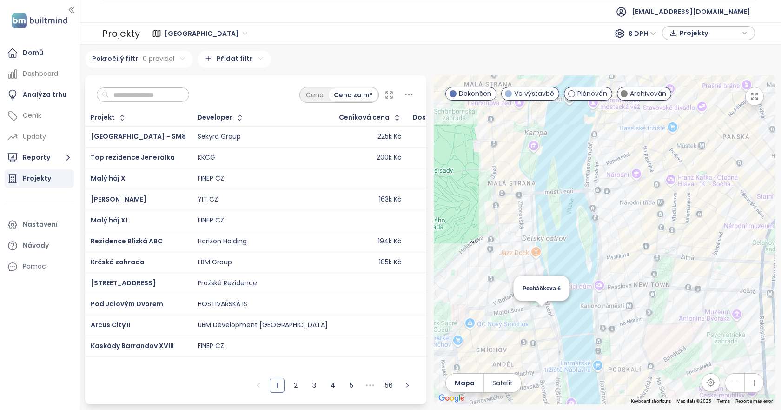
click at [541, 318] on div "Pecháčkova 6" at bounding box center [605, 239] width 342 height 329
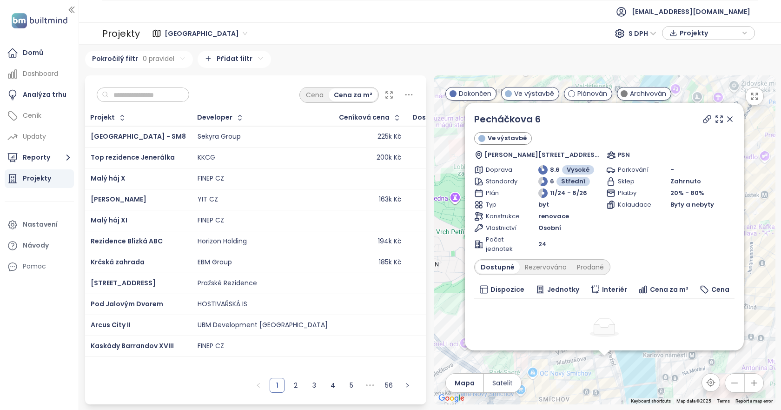
click at [725, 118] on icon at bounding box center [729, 118] width 9 height 9
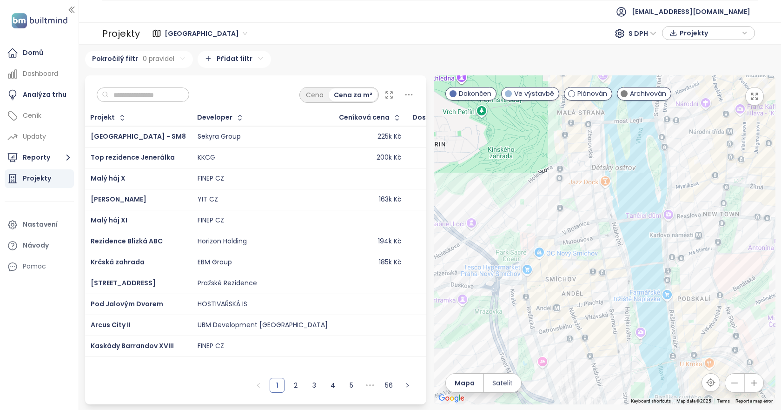
drag, startPoint x: 588, startPoint y: 288, endPoint x: 593, endPoint y: 157, distance: 130.7
click at [593, 157] on div at bounding box center [605, 239] width 342 height 329
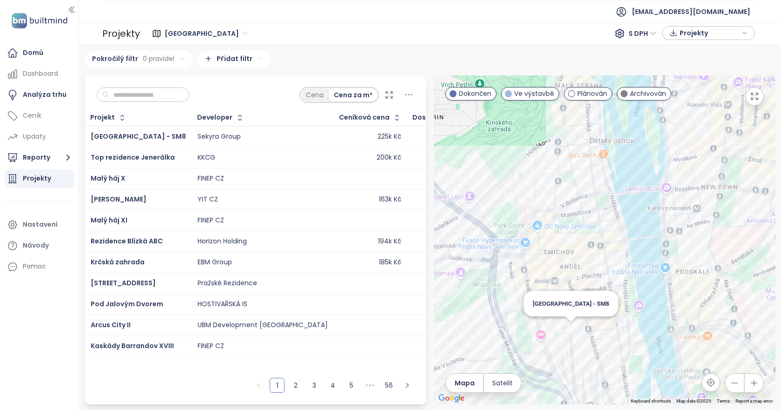
click at [568, 331] on div "[GEOGRAPHIC_DATA] - SM8" at bounding box center [605, 239] width 342 height 329
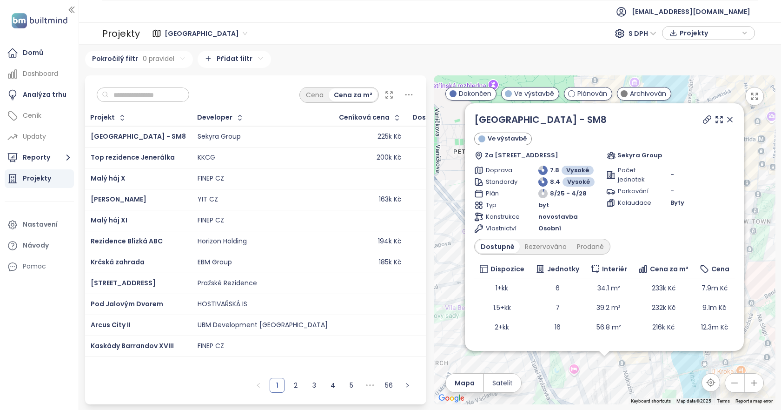
click at [725, 117] on icon at bounding box center [729, 119] width 9 height 9
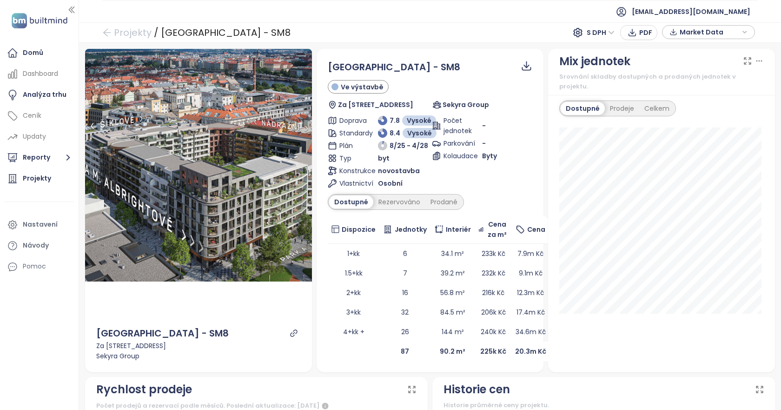
click at [455, 95] on div "Smíchov City - SM8 Ve výstavbě Za Ženskými domovy 128, Smíchov, 150 00 Praha-Pr…" at bounding box center [430, 85] width 205 height 50
click at [401, 196] on div "Rezervováno" at bounding box center [399, 201] width 52 height 13
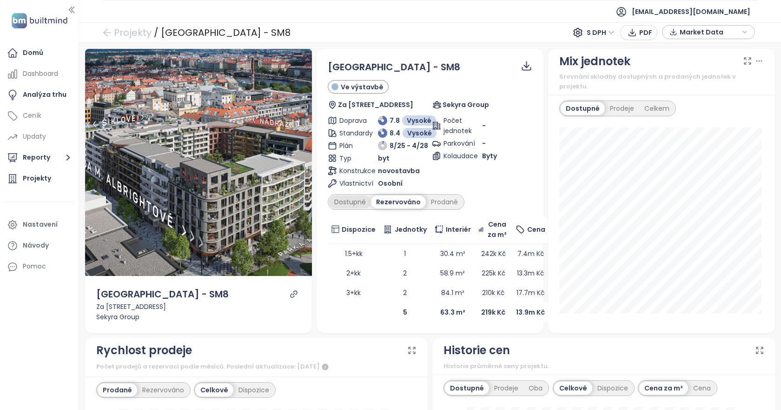
click at [348, 199] on div "Dostupné" at bounding box center [350, 201] width 42 height 13
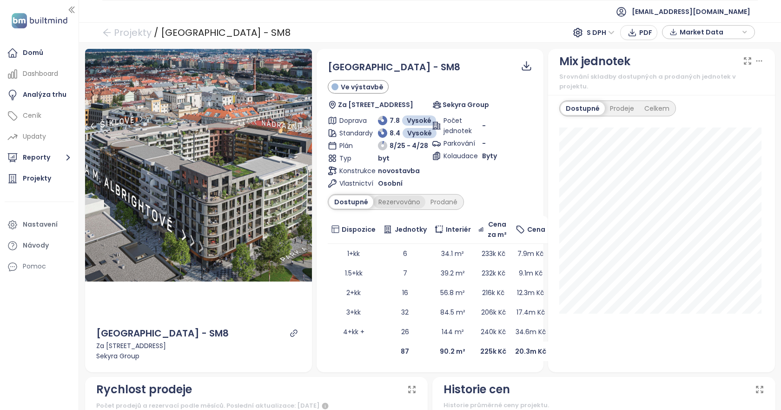
click at [390, 200] on div "Rezervováno" at bounding box center [399, 201] width 52 height 13
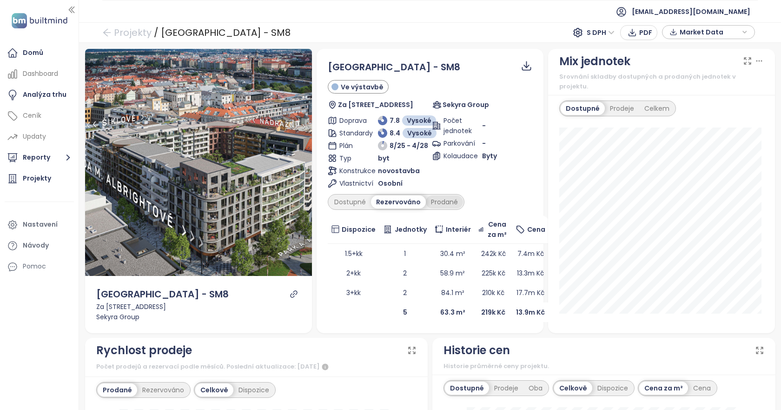
click at [435, 196] on div "Prodané" at bounding box center [444, 201] width 37 height 13
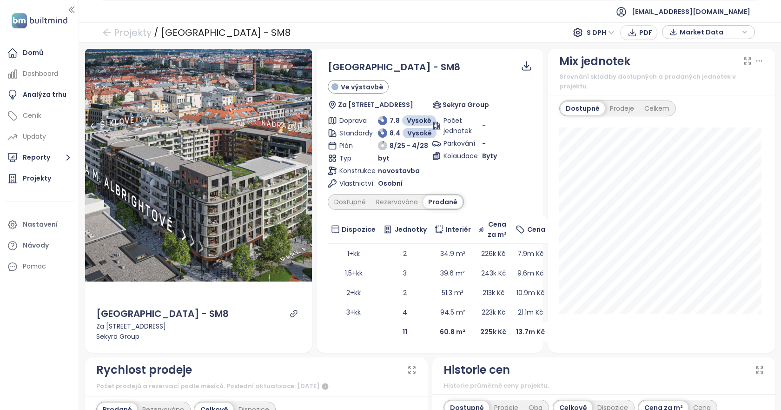
click at [745, 33] on icon "button" at bounding box center [745, 32] width 6 height 14
click at [705, 131] on span "Stáhnout" at bounding box center [697, 135] width 33 height 10
click at [291, 309] on icon "link" at bounding box center [294, 313] width 8 height 8
